Goal: Task Accomplishment & Management: Use online tool/utility

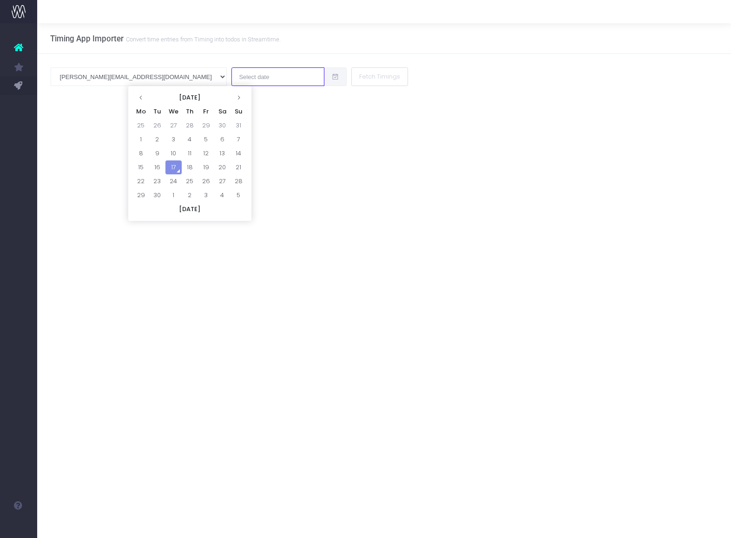
click at [231, 76] on input "text" at bounding box center [277, 76] width 93 height 19
click at [172, 169] on td "17" at bounding box center [173, 167] width 16 height 14
type input "[DATE]"
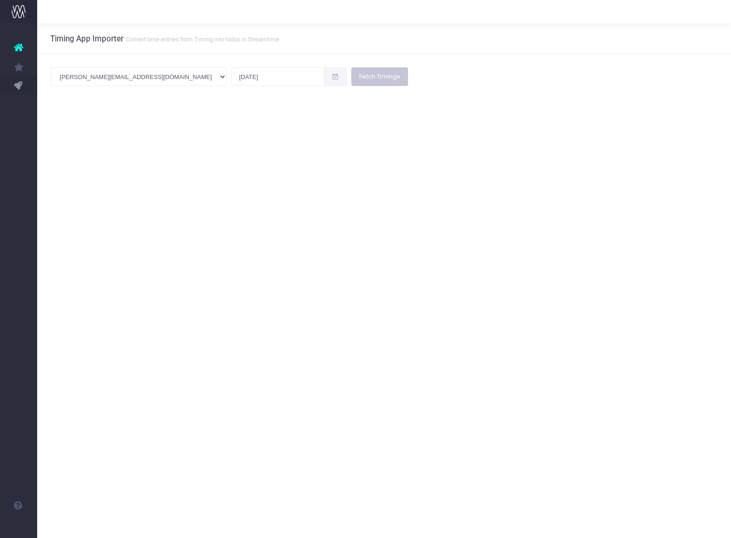
click at [351, 79] on button "Fetch Timings" at bounding box center [379, 76] width 57 height 19
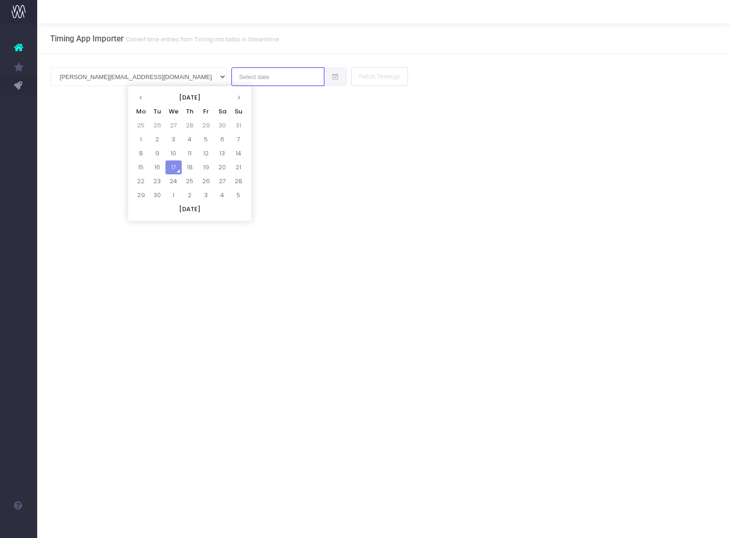
drag, startPoint x: 158, startPoint y: 76, endPoint x: 161, endPoint y: 85, distance: 9.6
click at [231, 76] on input "text" at bounding box center [277, 76] width 93 height 19
click at [173, 166] on td "17" at bounding box center [173, 167] width 16 height 14
type input "[DATE]"
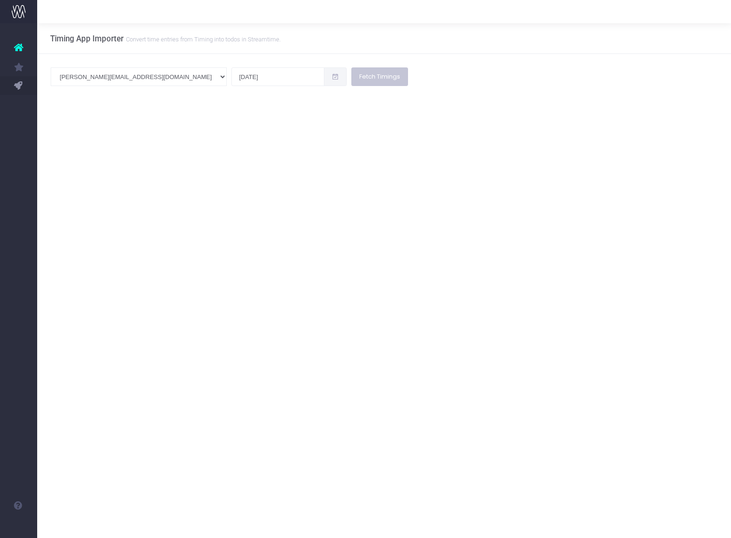
click at [351, 77] on button "Fetch Timings" at bounding box center [379, 76] width 57 height 19
click at [231, 79] on input "text" at bounding box center [277, 76] width 93 height 19
click at [174, 168] on td "17" at bounding box center [173, 167] width 16 height 14
type input "[DATE]"
click at [351, 77] on button "Fetch Timings" at bounding box center [379, 76] width 57 height 19
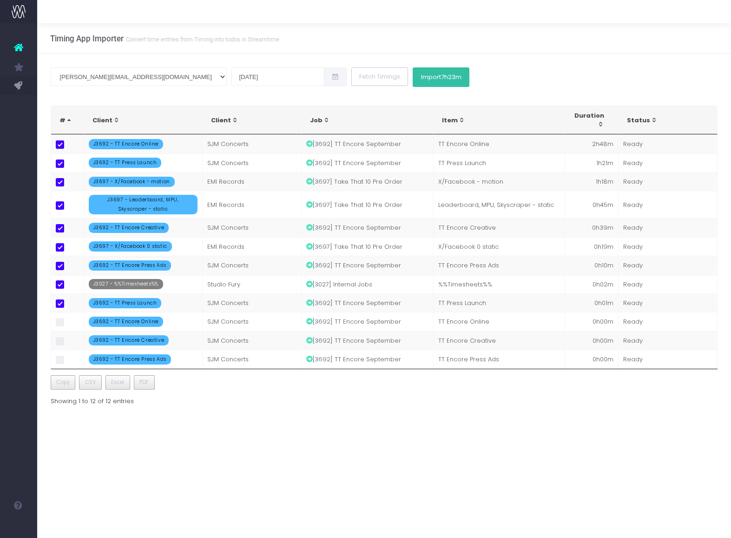
click at [441, 78] on span "7h23m" at bounding box center [451, 76] width 20 height 7
